Goal: Information Seeking & Learning: Check status

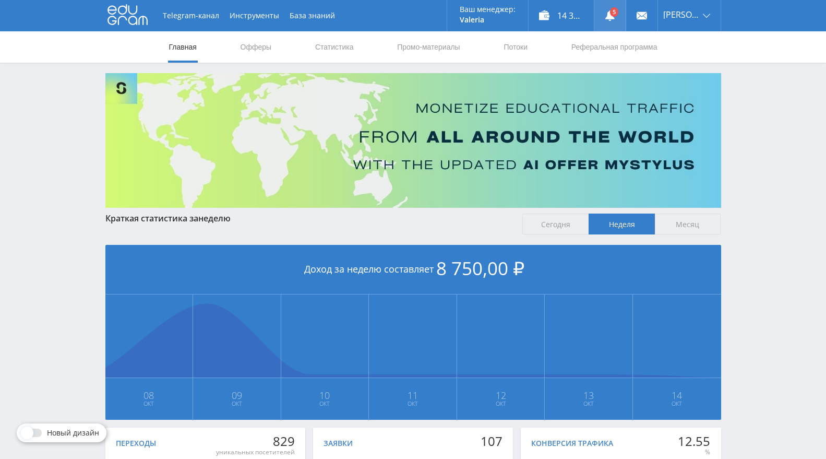
click at [623, 16] on link at bounding box center [609, 15] width 31 height 31
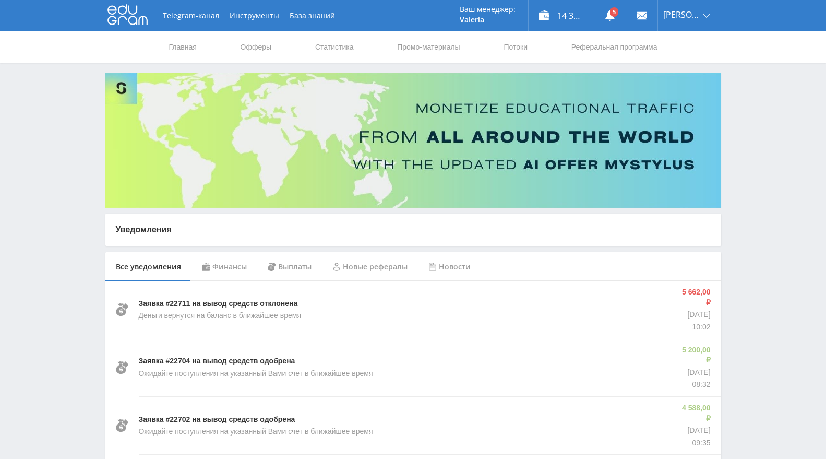
click at [209, 265] on div "Финансы" at bounding box center [225, 266] width 66 height 29
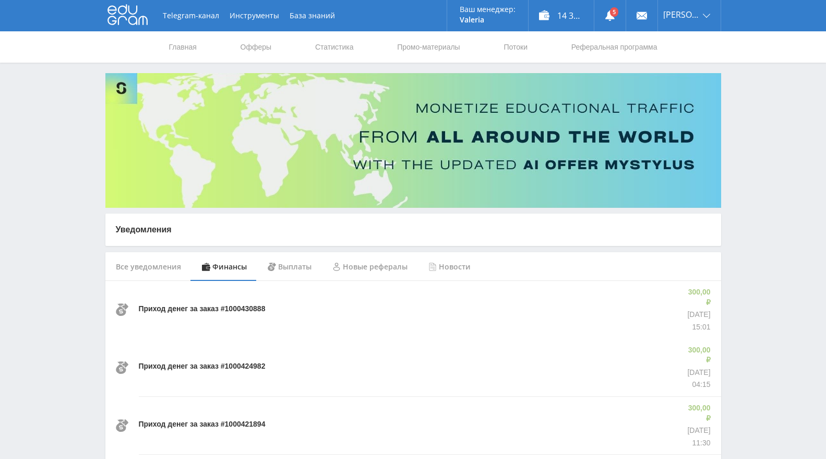
click at [142, 264] on div "Все уведомления" at bounding box center [148, 266] width 86 height 29
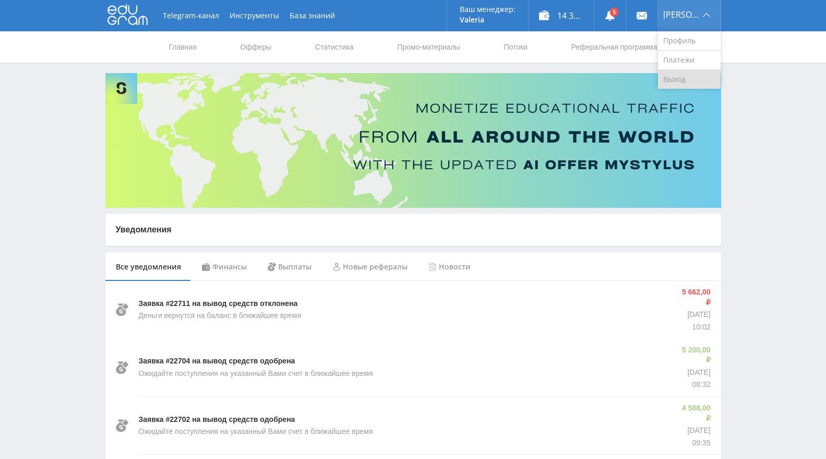
click at [694, 74] on link "Выход" at bounding box center [689, 79] width 63 height 19
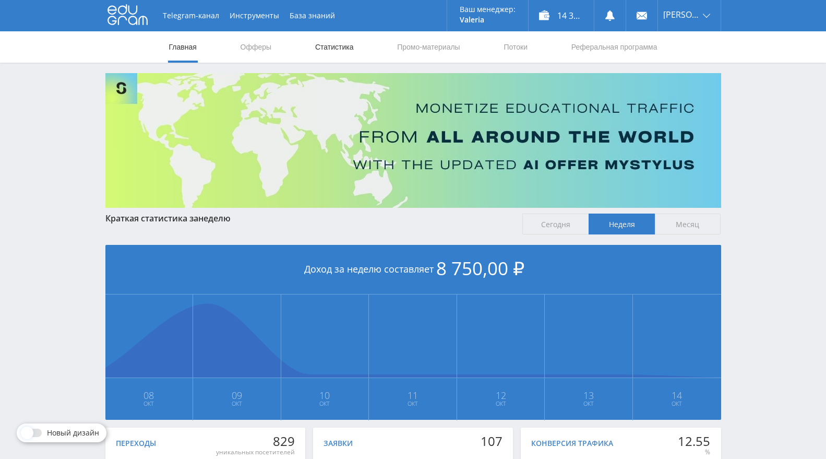
click at [327, 54] on link "Статистика" at bounding box center [334, 46] width 41 height 31
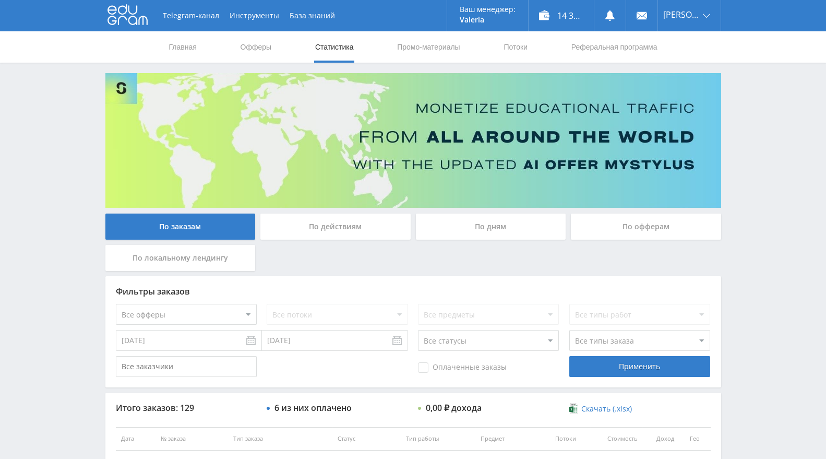
click at [659, 233] on div "По офферам" at bounding box center [646, 226] width 150 height 26
click at [0, 0] on input "По офферам" at bounding box center [0, 0] width 0 height 0
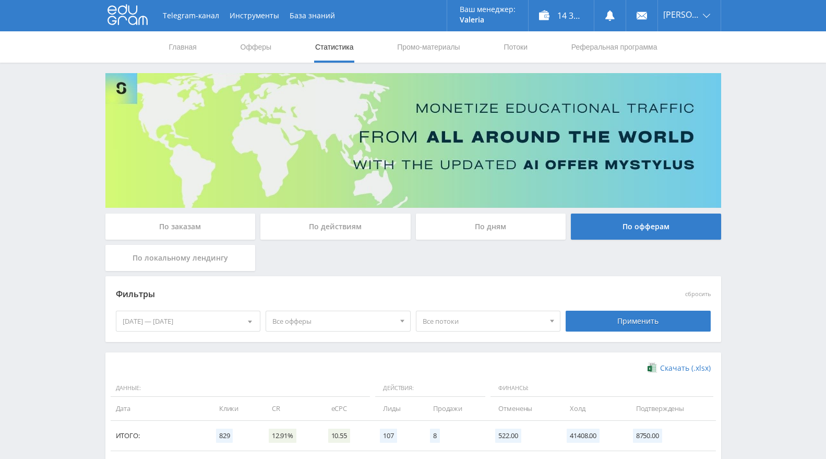
click at [221, 314] on div "08.10.2025 — 14.10.2025" at bounding box center [188, 321] width 144 height 20
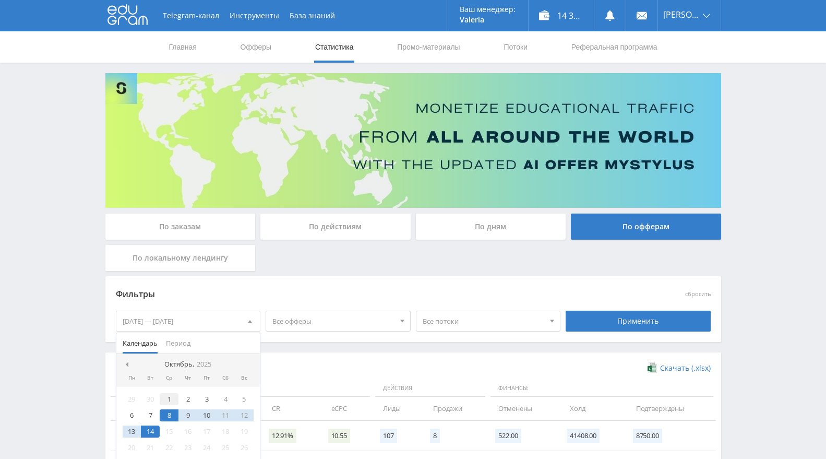
scroll to position [58, 0]
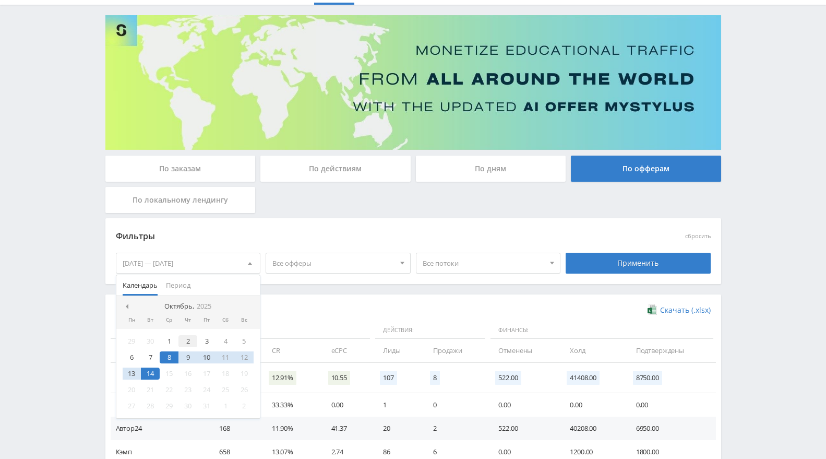
click at [188, 343] on div "2" at bounding box center [187, 341] width 19 height 12
click at [133, 376] on div "13" at bounding box center [132, 373] width 19 height 12
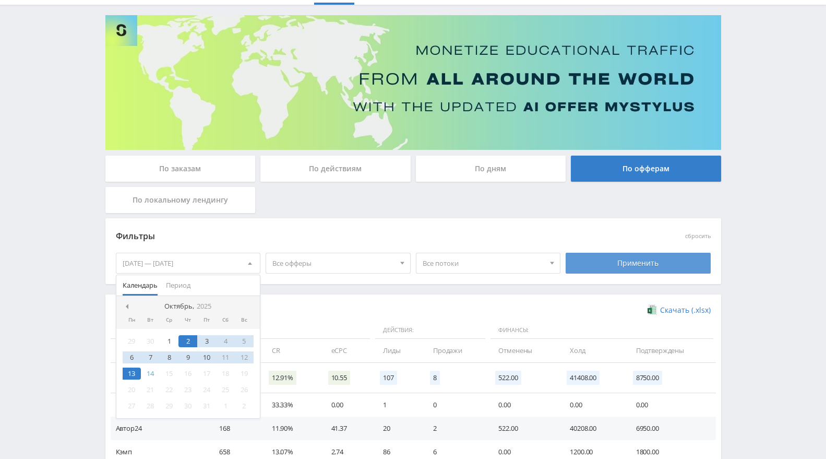
click at [604, 258] on div "Применить" at bounding box center [638, 263] width 145 height 21
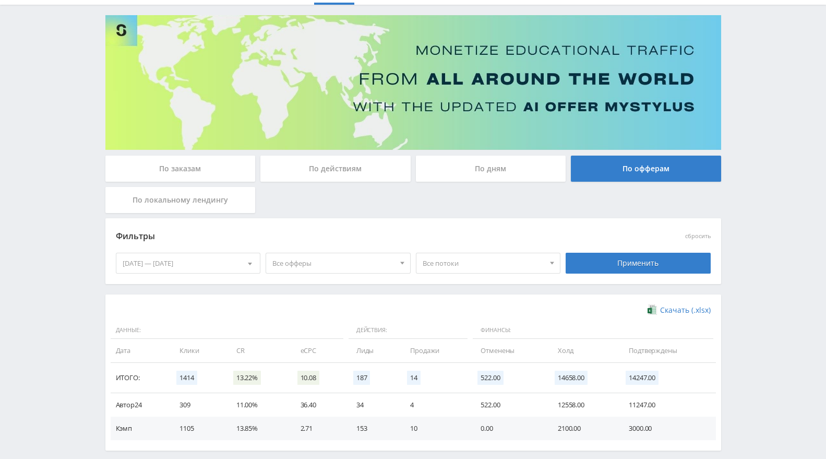
scroll to position [106, 0]
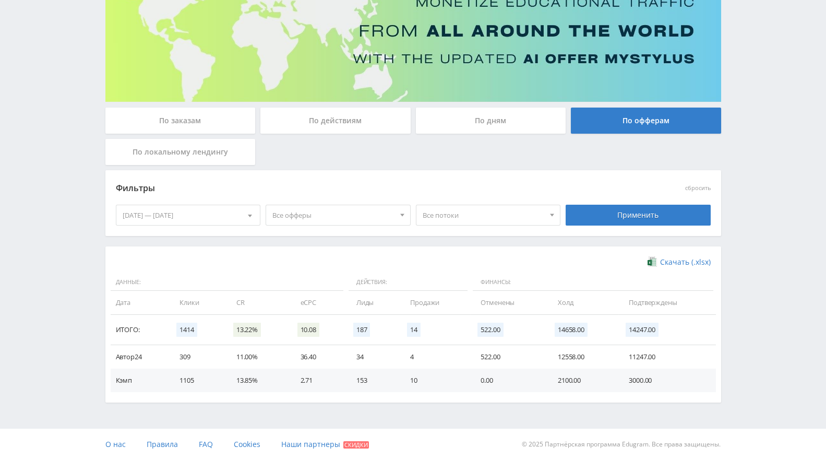
click at [646, 375] on td "3000.00" at bounding box center [666, 379] width 97 height 23
copy td "3000.00"
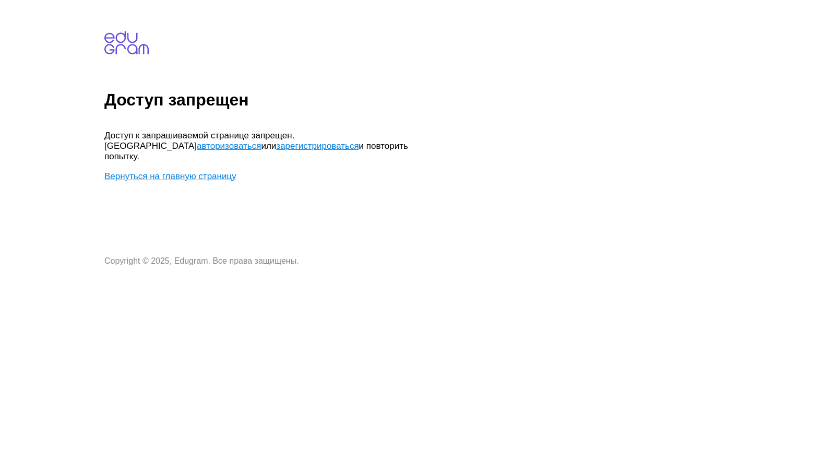
click at [190, 171] on link "Вернуться на главную страницу" at bounding box center [170, 176] width 132 height 10
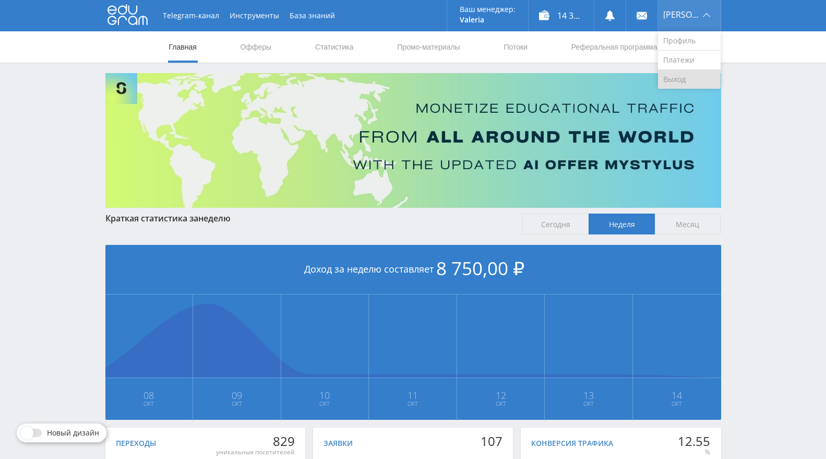
click at [693, 71] on link "Выход" at bounding box center [689, 79] width 63 height 19
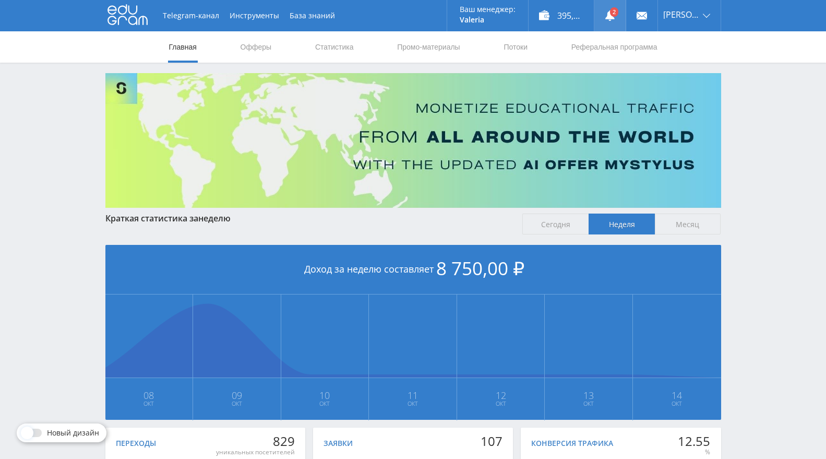
click at [615, 17] on use at bounding box center [609, 15] width 9 height 10
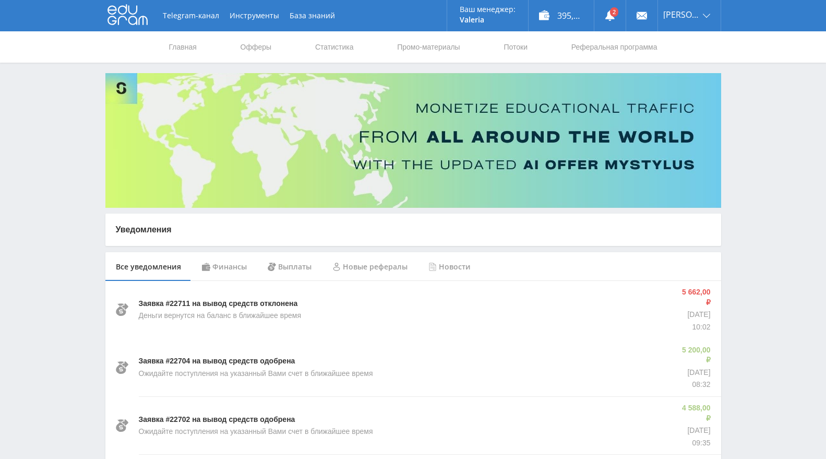
click at [200, 275] on div "Финансы" at bounding box center [225, 266] width 66 height 29
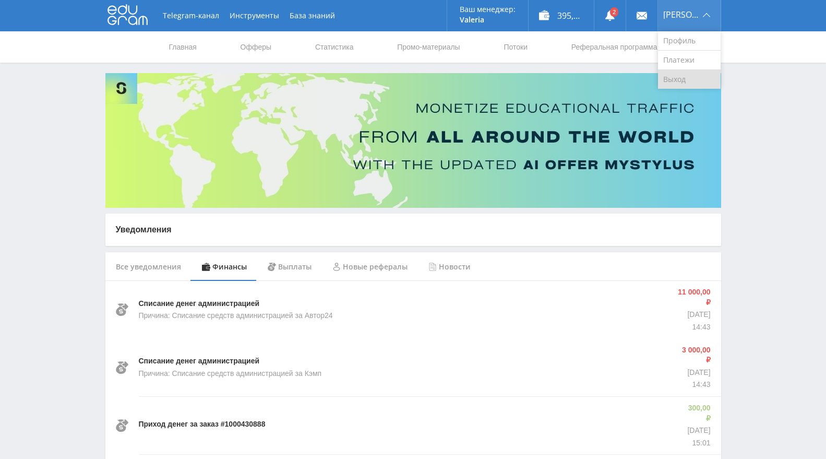
click at [682, 78] on link "Выход" at bounding box center [689, 79] width 63 height 19
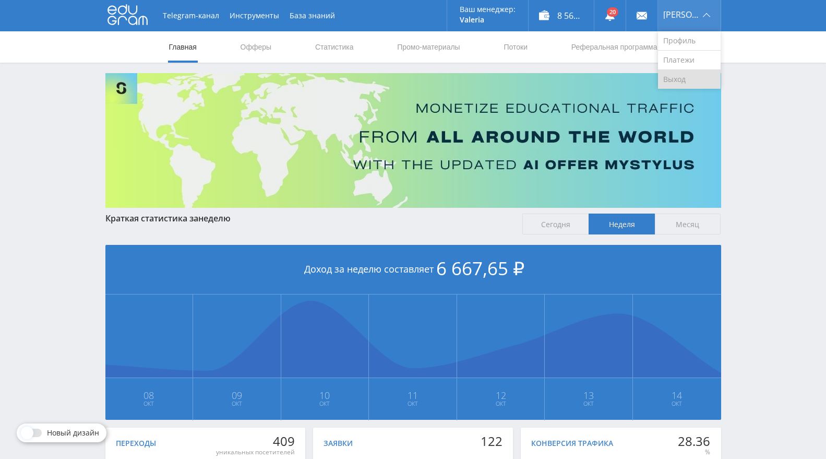
click at [690, 77] on link "Выход" at bounding box center [689, 79] width 63 height 19
click at [346, 51] on link "Статистика" at bounding box center [334, 46] width 41 height 31
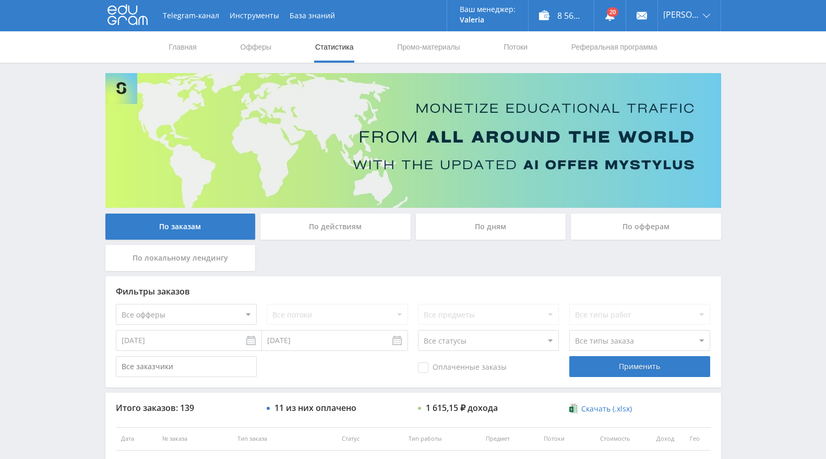
click at [636, 224] on div "По офферам" at bounding box center [646, 226] width 150 height 26
click at [0, 0] on input "По офферам" at bounding box center [0, 0] width 0 height 0
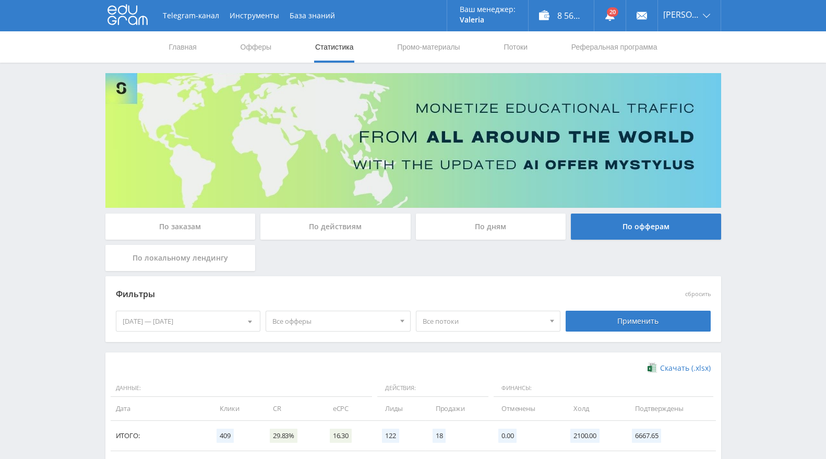
click at [225, 320] on div "08.10.2025 — 14.10.2025" at bounding box center [188, 321] width 144 height 20
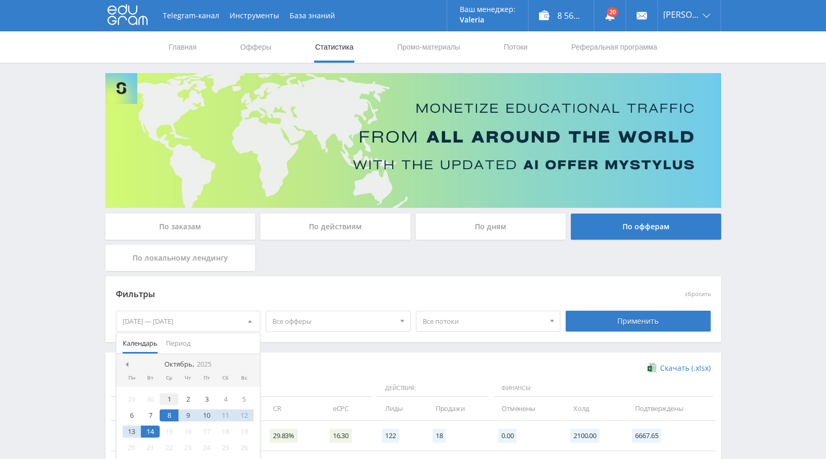
click at [166, 403] on div "1" at bounding box center [169, 399] width 19 height 12
click at [151, 434] on div "14" at bounding box center [150, 431] width 19 height 12
click at [137, 430] on div "13" at bounding box center [132, 431] width 19 height 12
click at [169, 396] on div "1" at bounding box center [169, 399] width 19 height 12
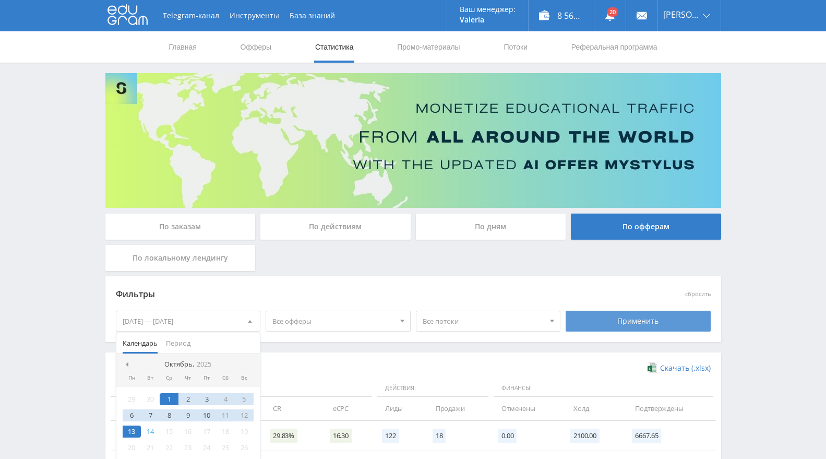
click at [658, 321] on div "Применить" at bounding box center [638, 321] width 145 height 21
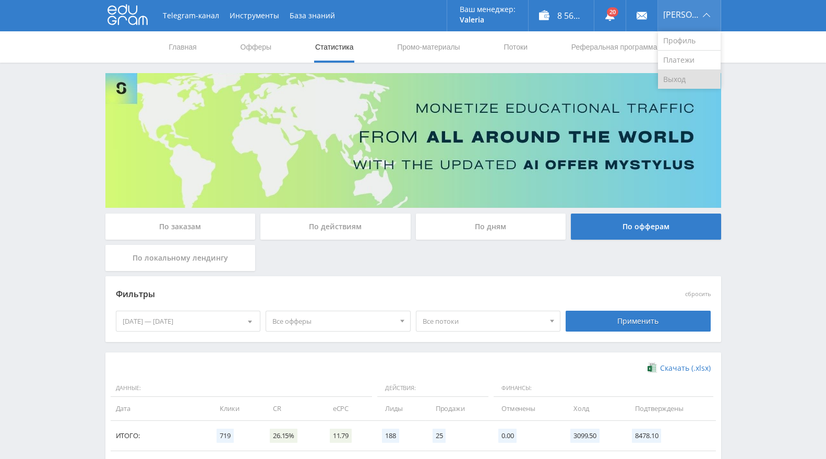
click at [690, 79] on link "Выход" at bounding box center [689, 79] width 63 height 19
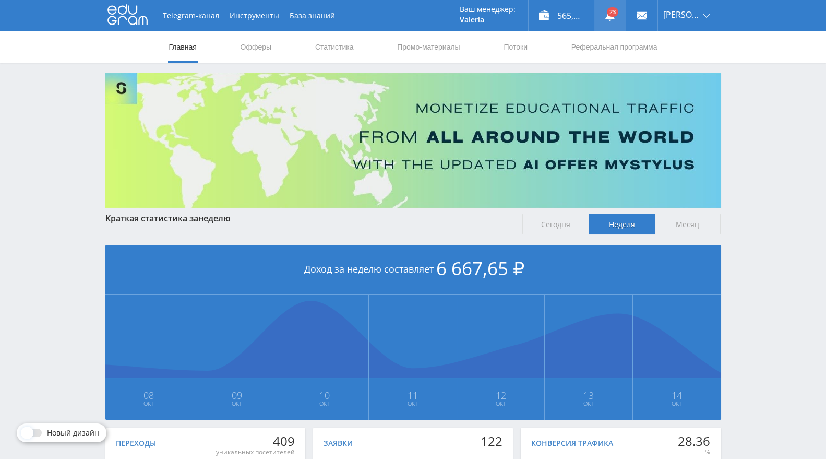
click at [615, 11] on link at bounding box center [609, 15] width 31 height 31
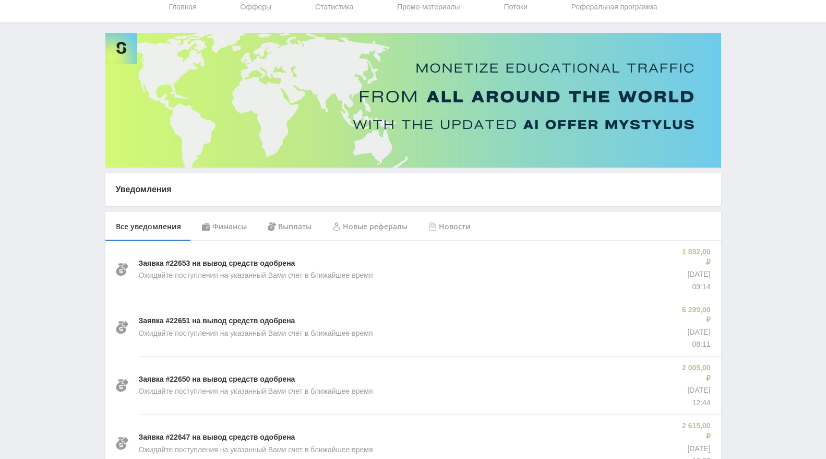
scroll to position [58, 0]
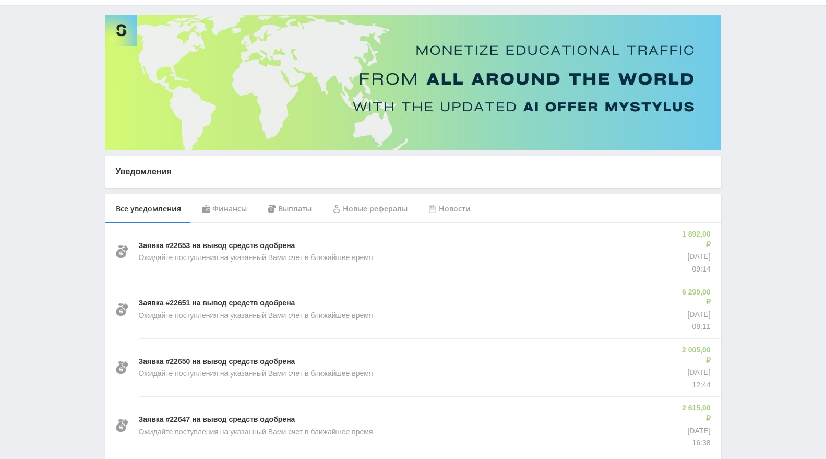
click at [221, 211] on div "Финансы" at bounding box center [225, 208] width 66 height 29
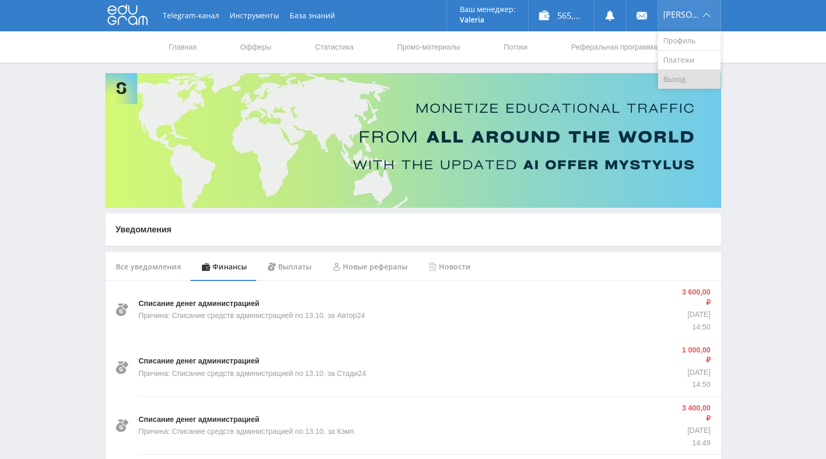
click at [684, 78] on link "Выход" at bounding box center [689, 79] width 63 height 19
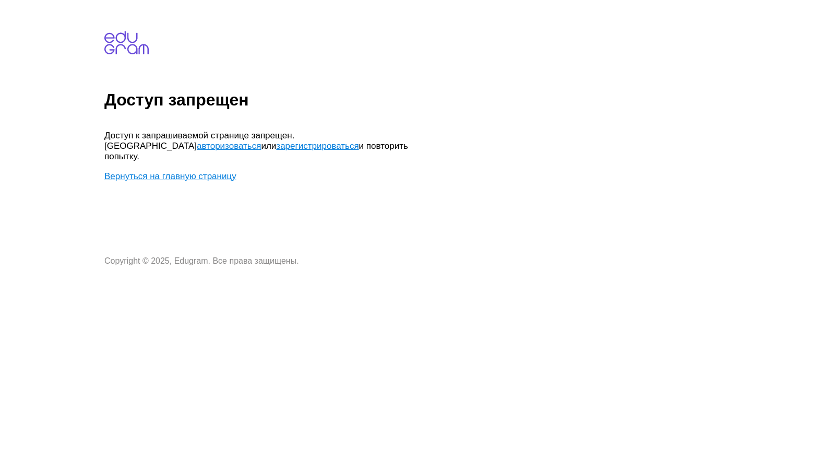
click at [155, 171] on link "Вернуться на главную страницу" at bounding box center [170, 176] width 132 height 10
